Goal: Task Accomplishment & Management: Manage account settings

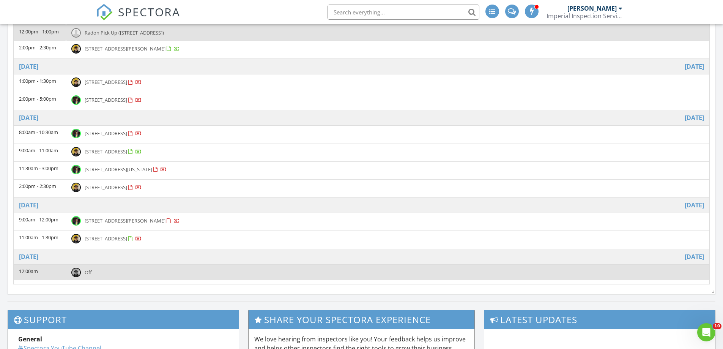
scroll to position [342, 0]
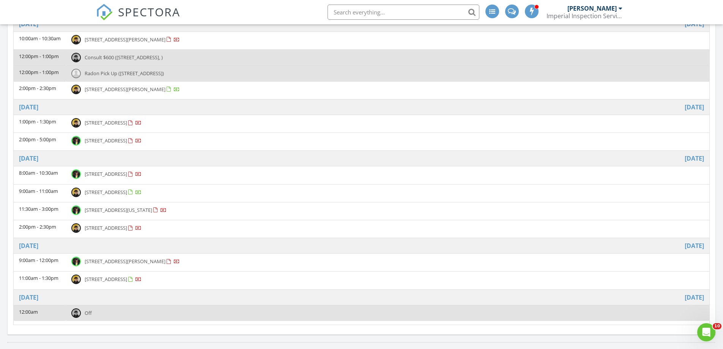
click at [114, 141] on span "15 Dublin Dr, Plymouth 02360" at bounding box center [106, 140] width 43 height 7
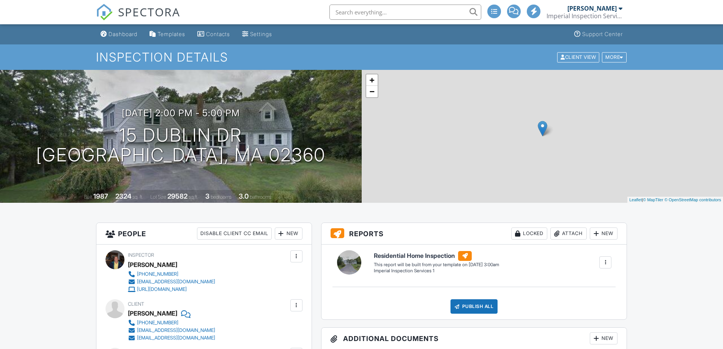
click at [603, 260] on div at bounding box center [606, 262] width 8 height 8
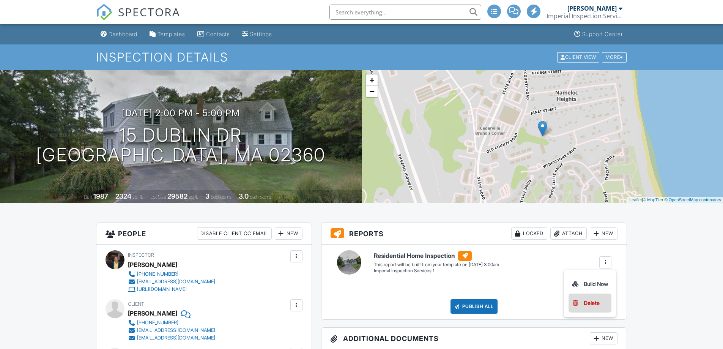
click at [586, 302] on div "Delete" at bounding box center [592, 303] width 16 height 8
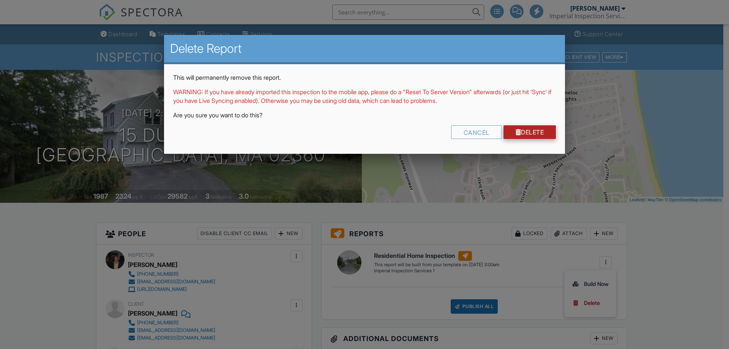
click at [511, 126] on link "Delete" at bounding box center [529, 132] width 53 height 14
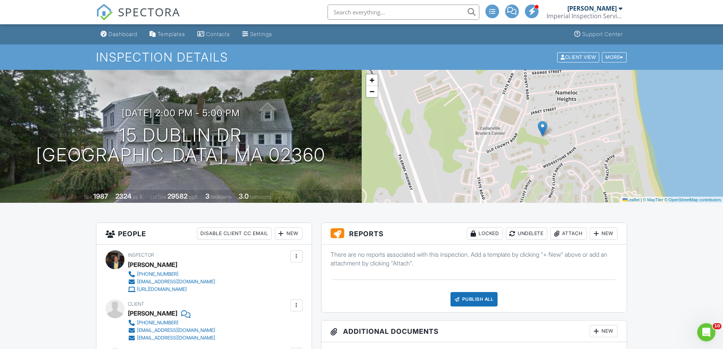
click at [372, 98] on div "+ −" at bounding box center [371, 86] width 13 height 24
click at [372, 93] on span "−" at bounding box center [371, 91] width 5 height 9
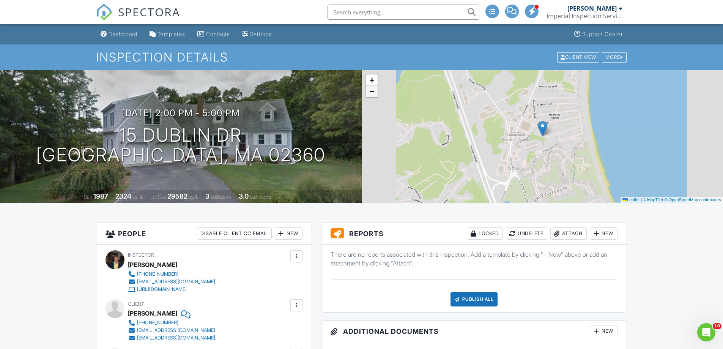
click at [372, 93] on span "−" at bounding box center [371, 91] width 5 height 9
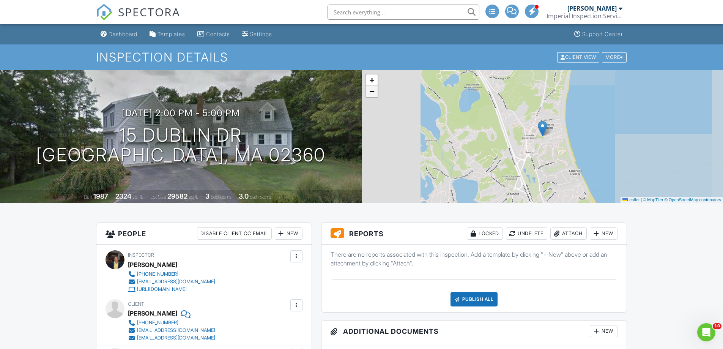
click at [372, 93] on span "−" at bounding box center [371, 91] width 5 height 9
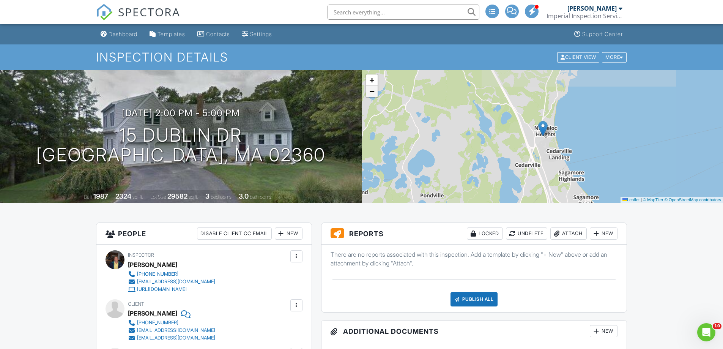
click at [372, 92] on span "−" at bounding box center [371, 91] width 5 height 9
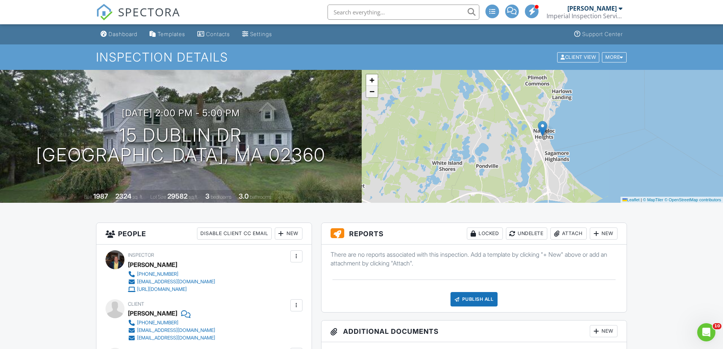
click at [372, 92] on span "−" at bounding box center [371, 91] width 5 height 9
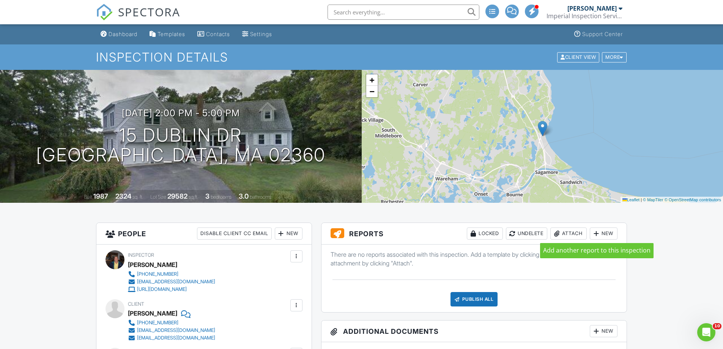
click at [599, 232] on div at bounding box center [596, 234] width 8 height 8
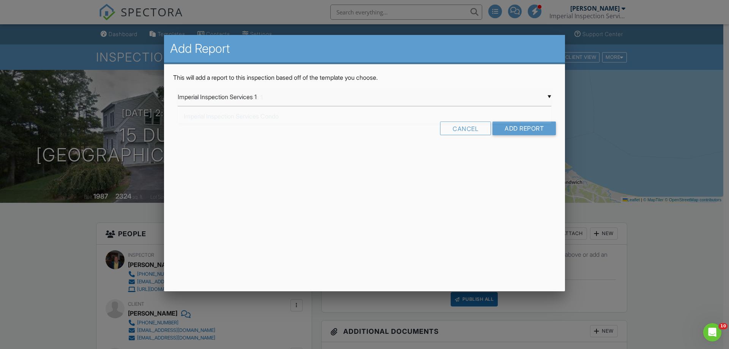
click at [543, 92] on div "▼ Imperial Inspection Services 1 Imperial Inspection Services 1 Imperial Inspec…" at bounding box center [364, 97] width 373 height 19
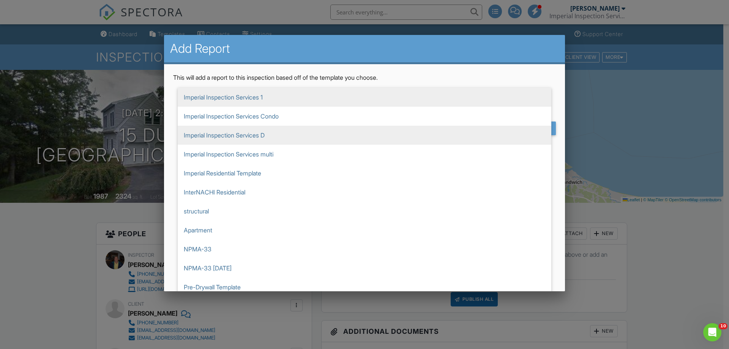
click at [281, 136] on span "Imperial Inspection Services D" at bounding box center [364, 135] width 373 height 19
type input "Imperial Inspection Services D"
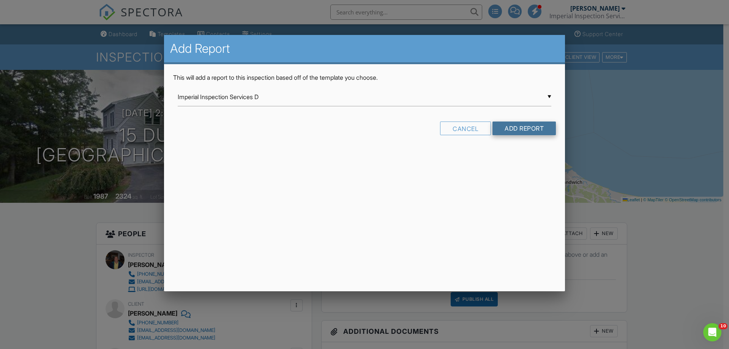
click at [526, 129] on input "Add Report" at bounding box center [523, 128] width 63 height 14
